Goal: Task Accomplishment & Management: Use online tool/utility

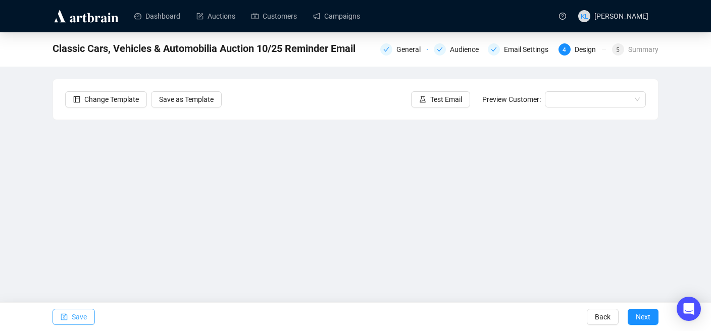
click at [69, 318] on button "Save" at bounding box center [74, 317] width 42 height 16
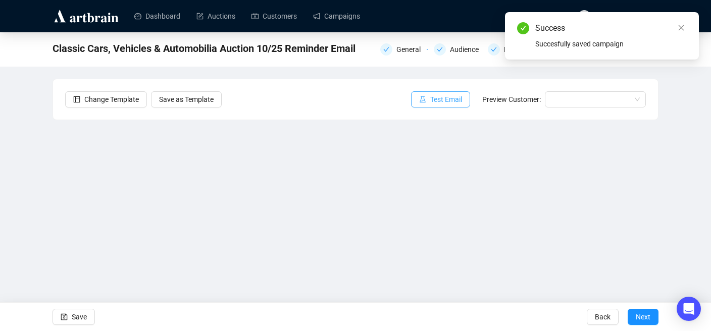
click at [430, 101] on span "Test Email" at bounding box center [446, 99] width 32 height 11
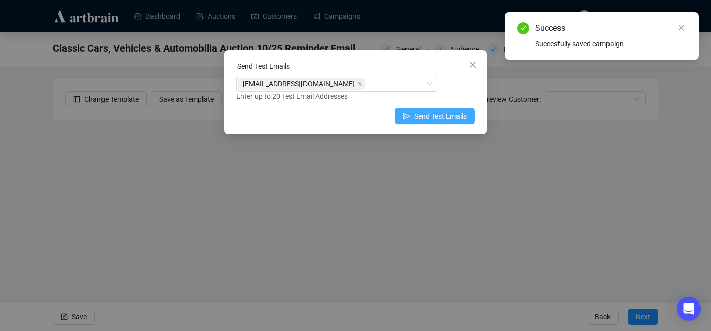
click at [414, 118] on span "Send Test Emails" at bounding box center [440, 116] width 53 height 11
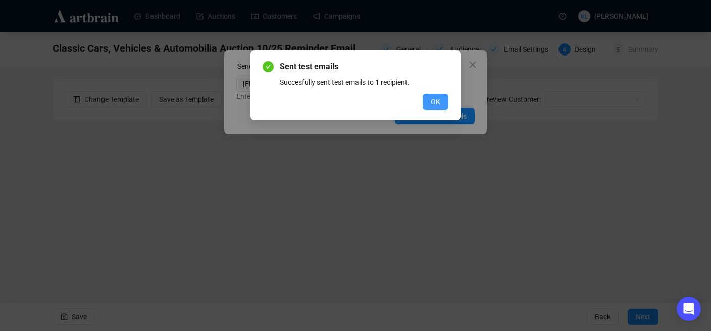
click at [432, 101] on span "OK" at bounding box center [436, 101] width 10 height 11
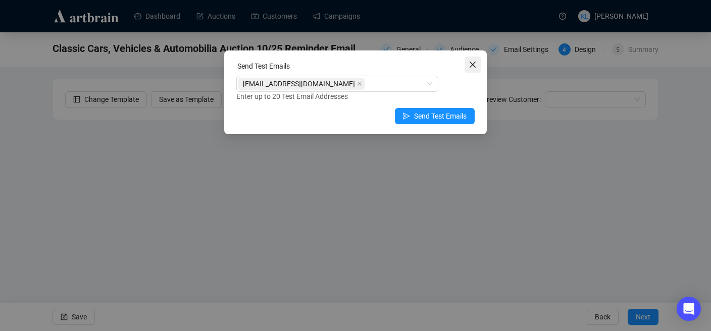
click at [477, 62] on span "Close" at bounding box center [473, 65] width 16 height 8
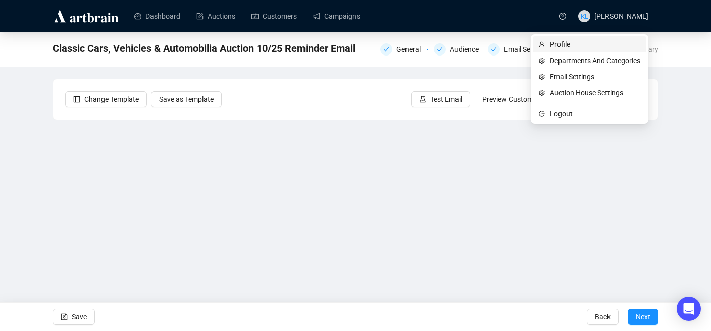
click at [620, 46] on span "Profile" at bounding box center [595, 44] width 90 height 11
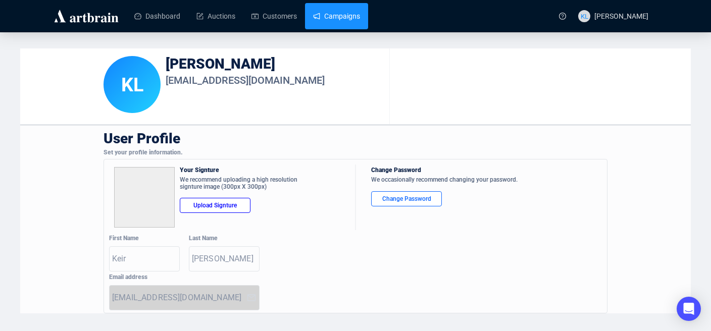
click at [351, 14] on link "Campaigns" at bounding box center [336, 16] width 47 height 26
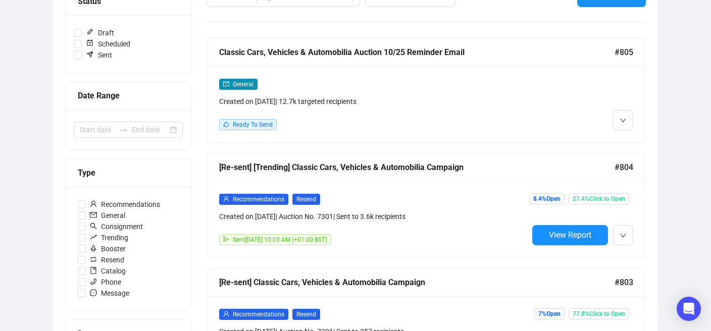
scroll to position [148, 0]
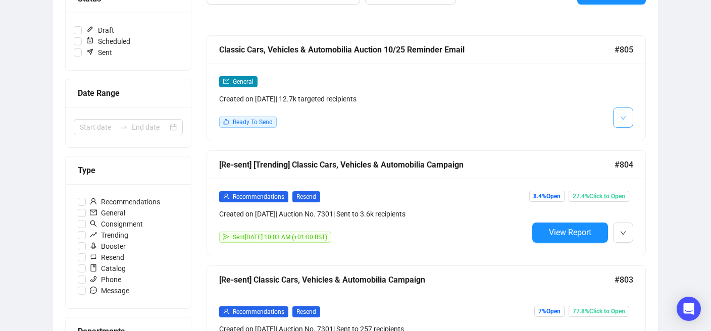
click at [614, 120] on button "button" at bounding box center [623, 118] width 20 height 20
click at [622, 137] on img at bounding box center [625, 139] width 8 height 8
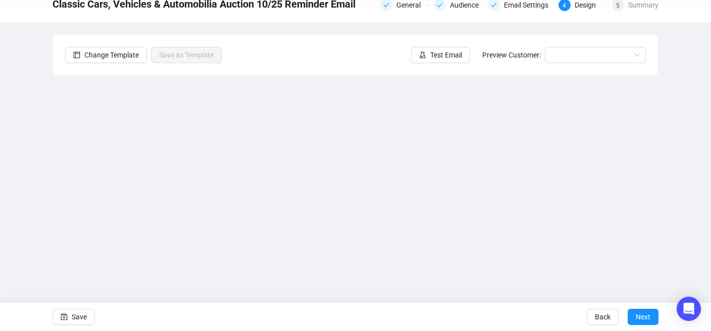
scroll to position [44, 0]
click at [624, 10] on div "5 Summary" at bounding box center [635, 5] width 46 height 12
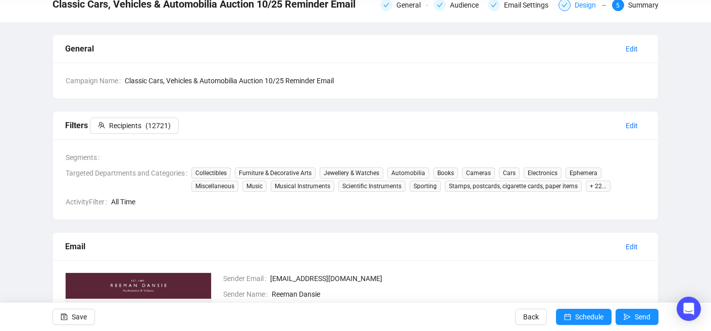
click at [569, 9] on div "Design" at bounding box center [582, 5] width 47 height 12
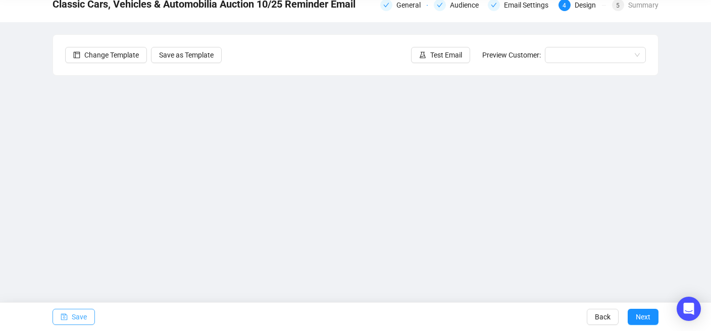
click at [85, 314] on span "Save" at bounding box center [79, 317] width 15 height 28
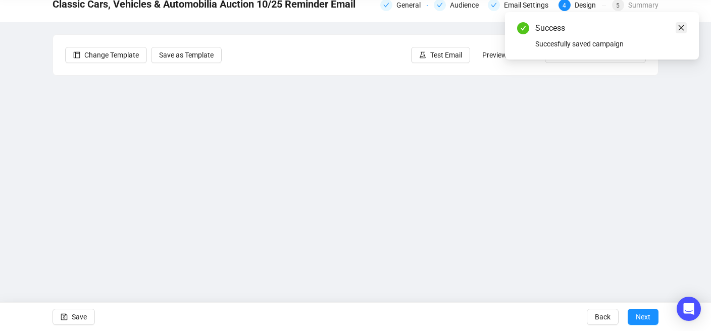
click at [684, 27] on icon "close" at bounding box center [681, 27] width 7 height 7
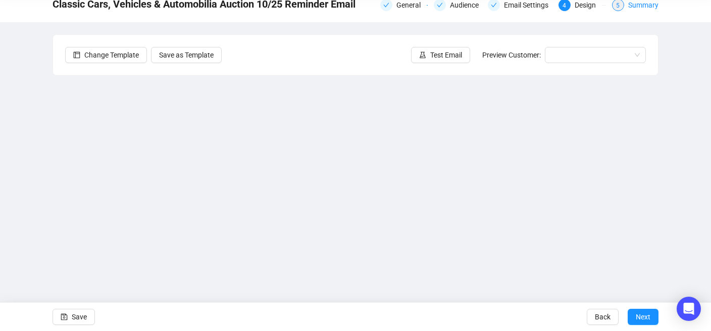
click at [645, 9] on div "Summary" at bounding box center [643, 5] width 30 height 12
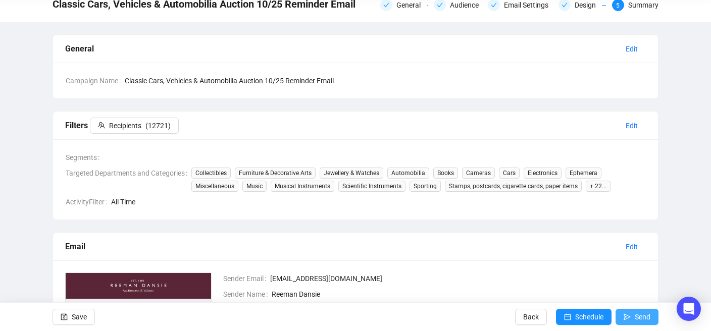
click at [631, 317] on button "Send" at bounding box center [637, 317] width 43 height 16
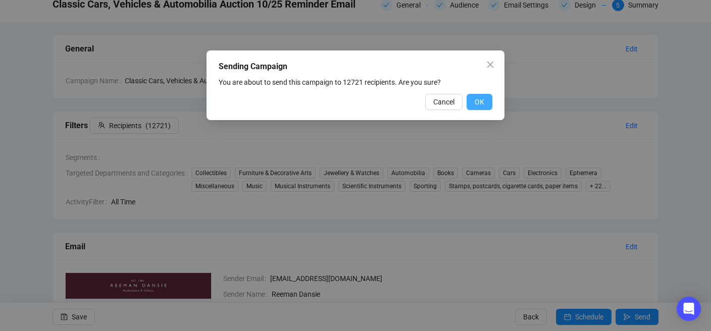
click at [470, 105] on button "OK" at bounding box center [480, 102] width 26 height 16
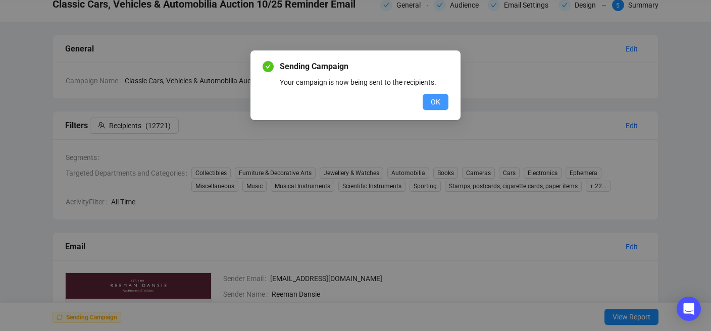
click at [437, 109] on button "OK" at bounding box center [436, 102] width 26 height 16
